Goal: Information Seeking & Learning: Check status

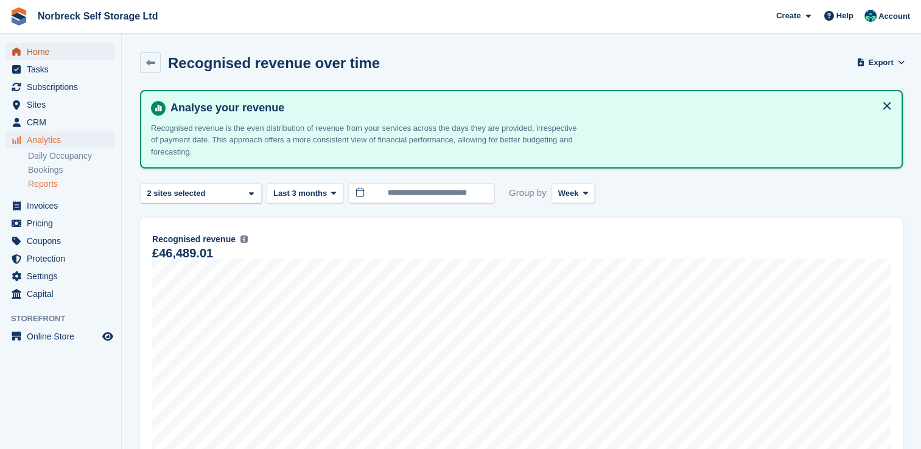
click at [29, 54] on span "Home" at bounding box center [63, 51] width 73 height 17
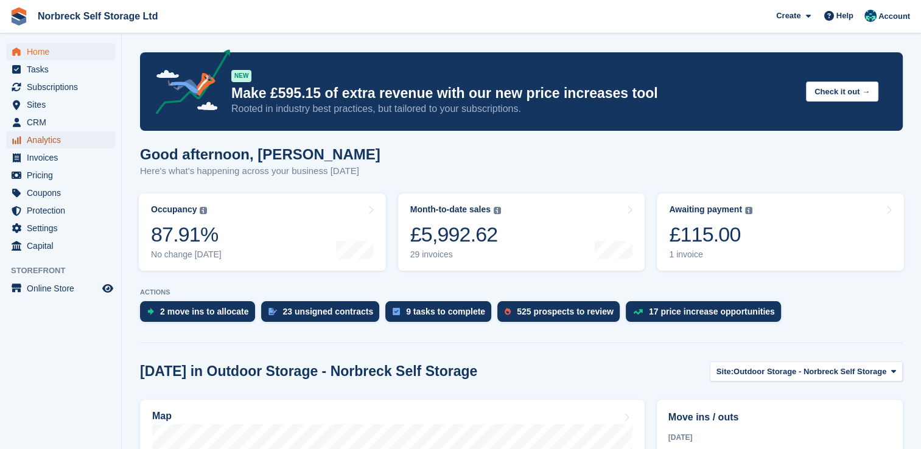
click at [51, 141] on span "Analytics" at bounding box center [63, 139] width 73 height 17
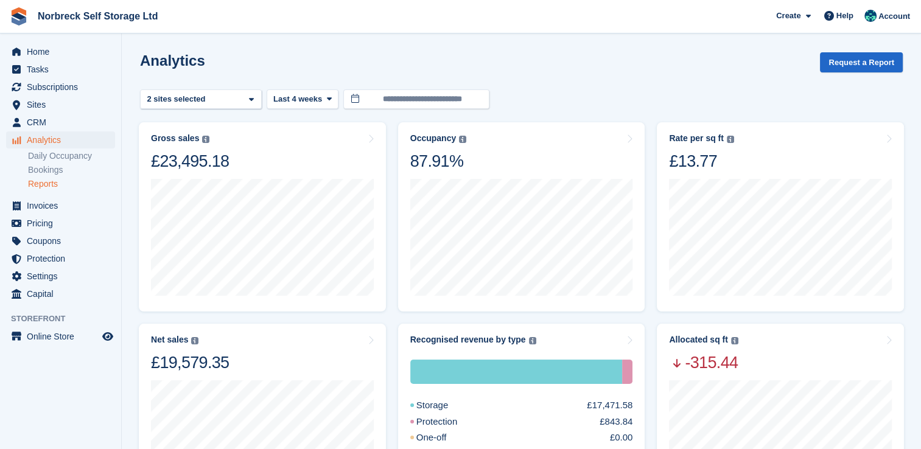
click at [58, 189] on link "Reports" at bounding box center [71, 184] width 87 height 12
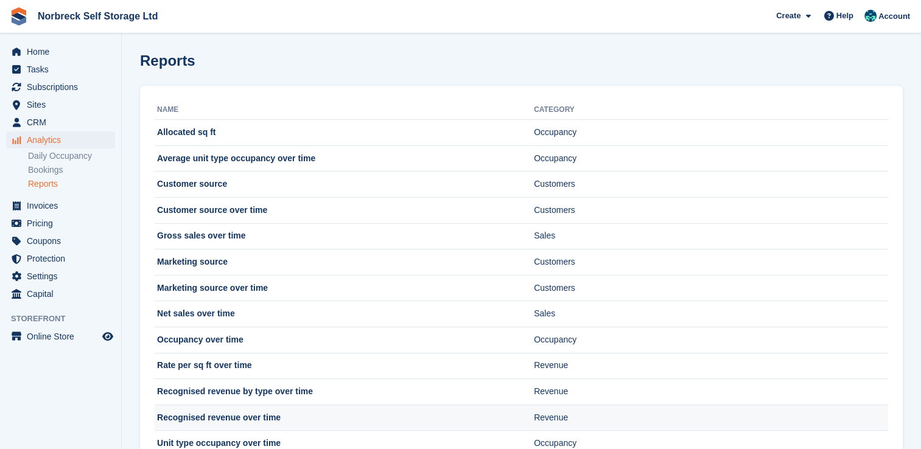
click at [273, 415] on td "Recognised revenue over time" at bounding box center [344, 418] width 379 height 26
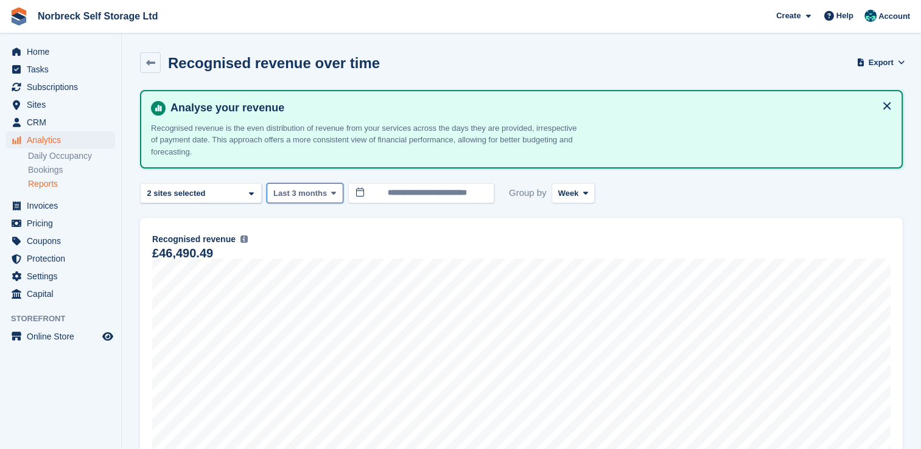
click at [331, 191] on icon at bounding box center [333, 193] width 5 height 8
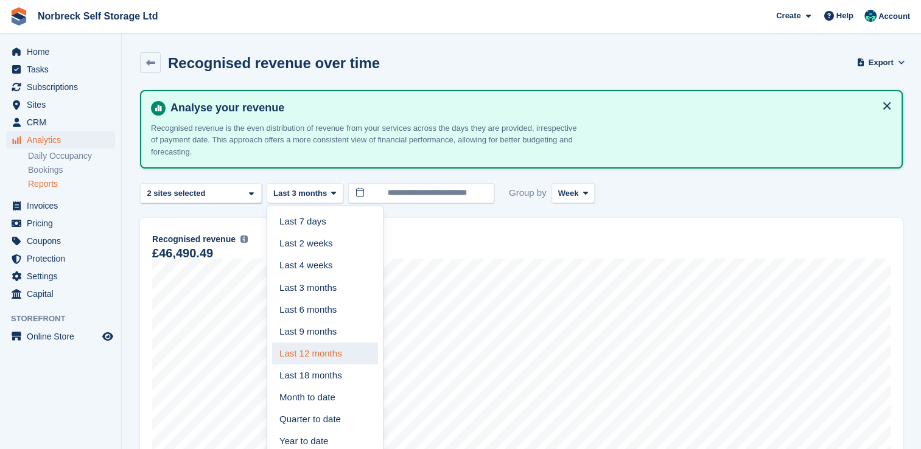
click at [327, 343] on link "Last 12 months" at bounding box center [325, 354] width 106 height 22
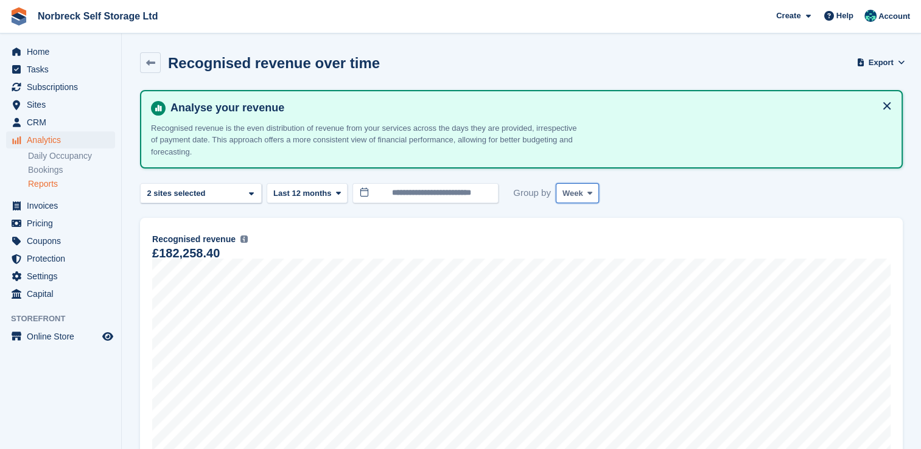
click at [585, 191] on span at bounding box center [590, 193] width 10 height 10
click at [576, 262] on link "Month" at bounding box center [614, 266] width 106 height 22
